Goal: Find specific page/section: Find specific page/section

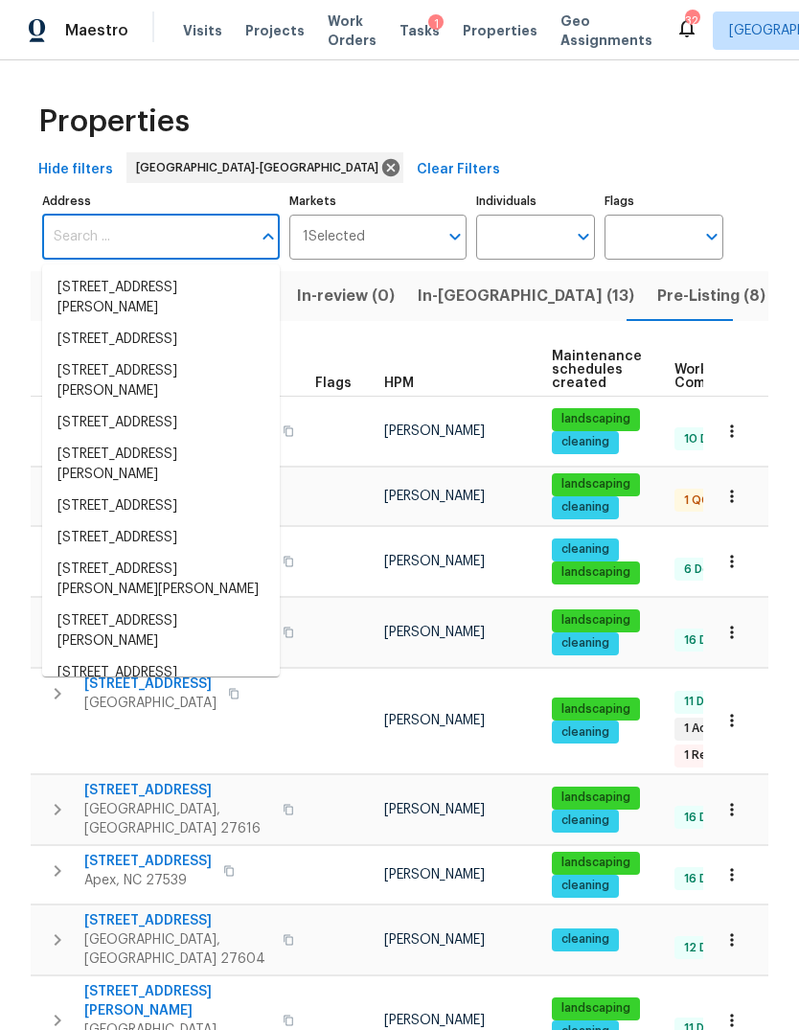
scroll to position [0, 17]
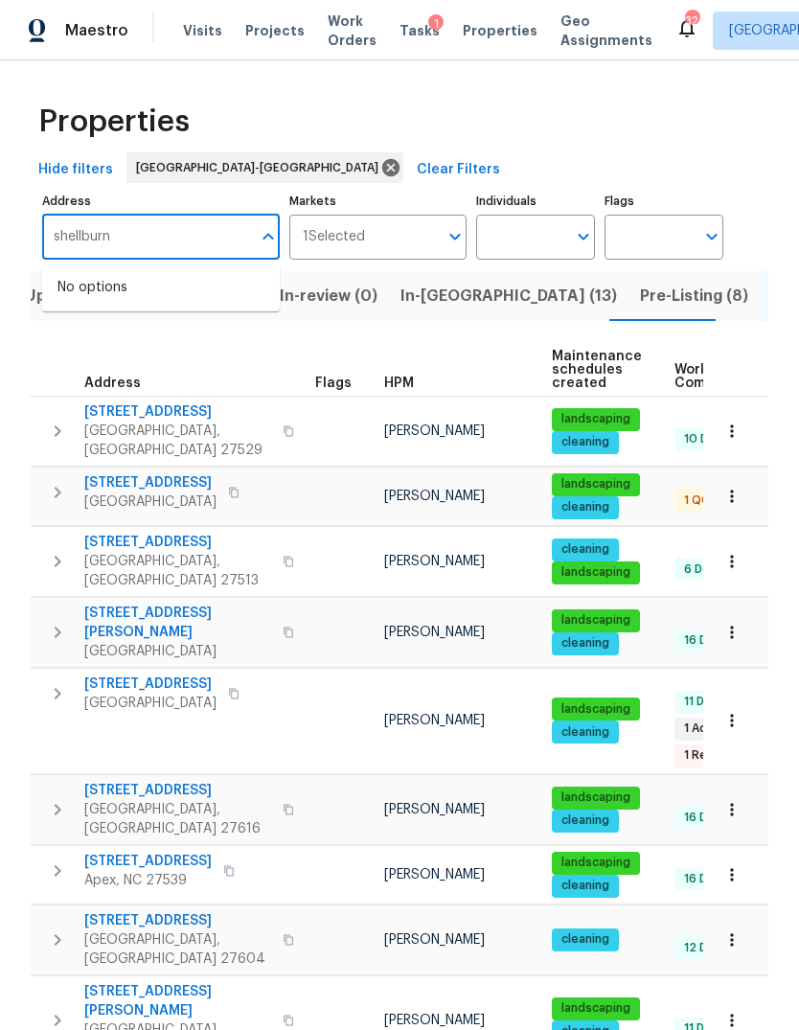
type input "shellburne"
click at [206, 351] on li "[STREET_ADDRESS][PERSON_NAME]" at bounding box center [161, 350] width 238 height 52
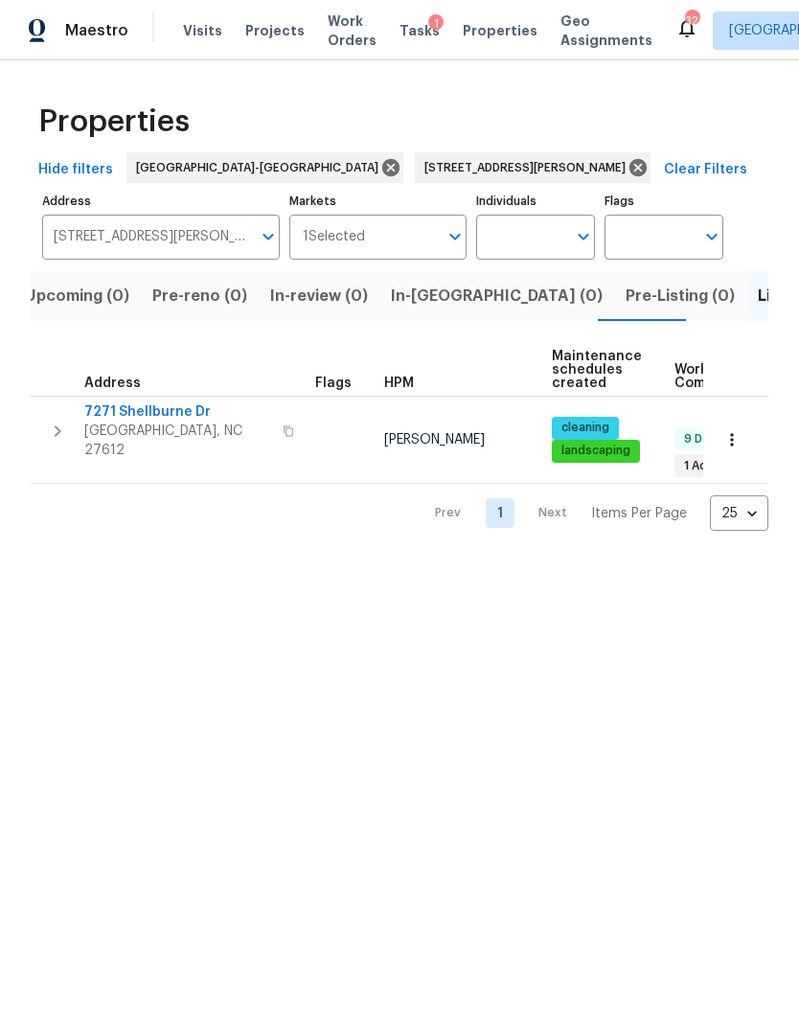
click at [172, 424] on span "[GEOGRAPHIC_DATA], NC 27612" at bounding box center [177, 440] width 187 height 38
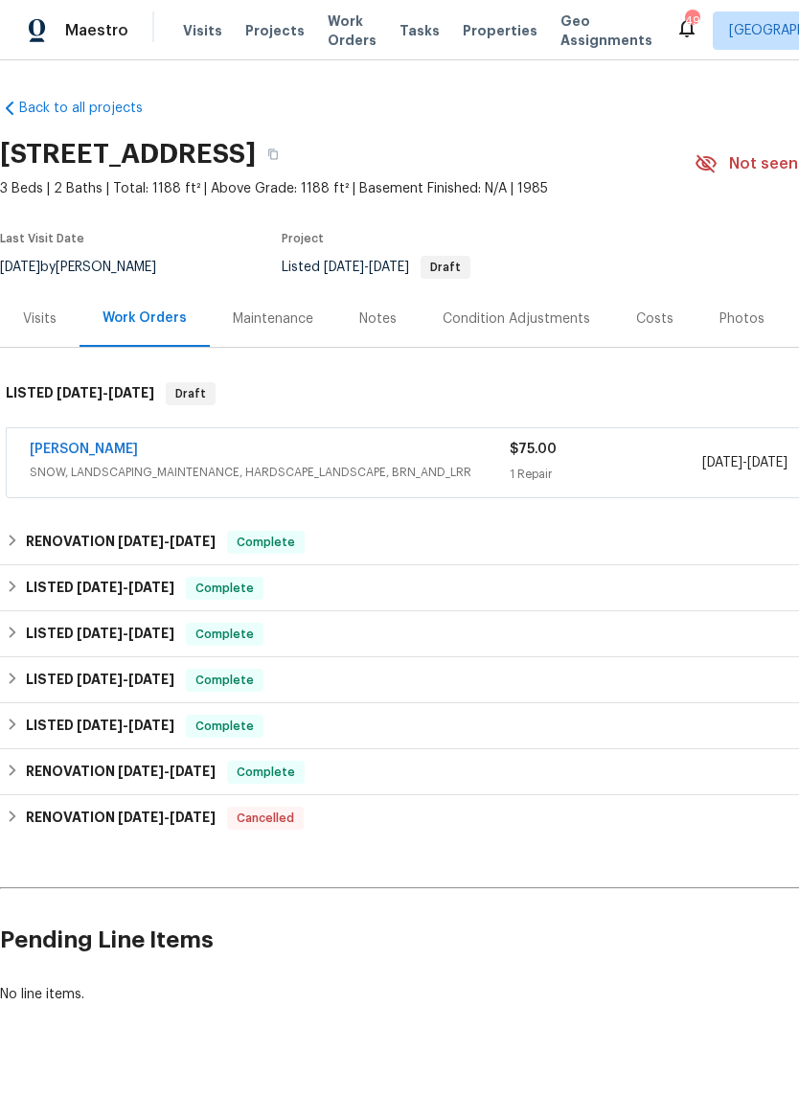
click at [97, 455] on link "[PERSON_NAME]" at bounding box center [84, 449] width 108 height 13
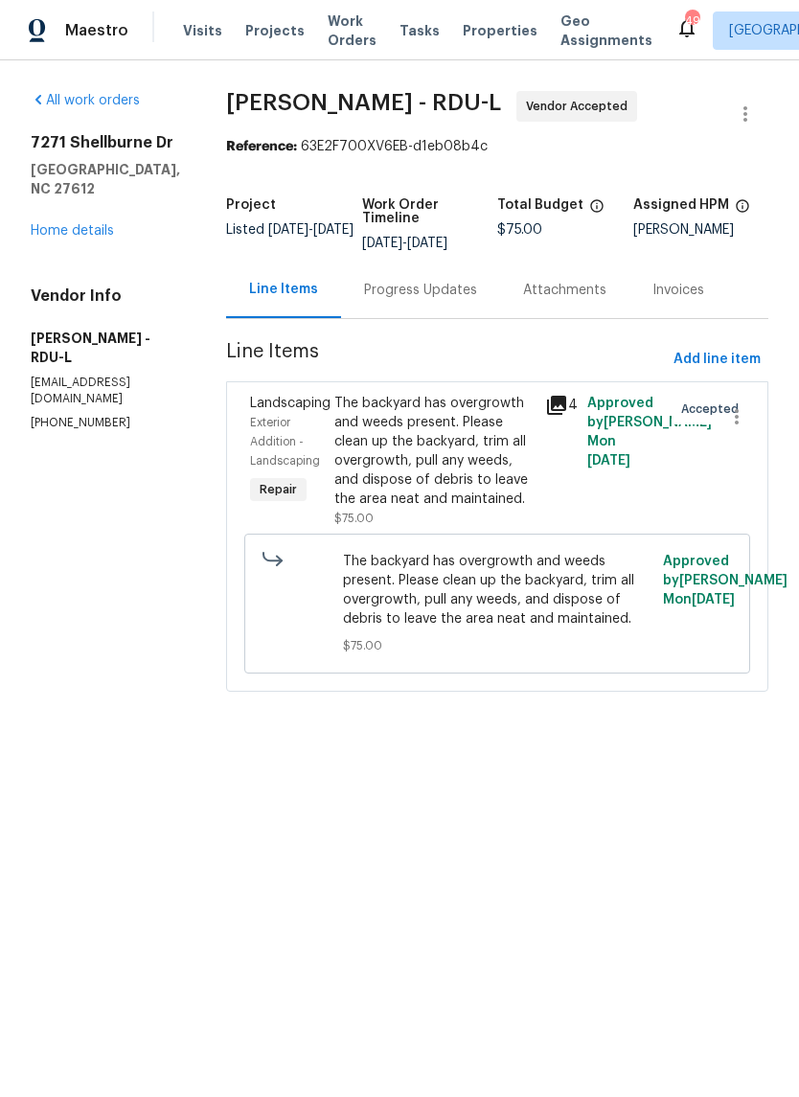
click at [440, 306] on div "Progress Updates" at bounding box center [420, 290] width 159 height 57
